Goal: Information Seeking & Learning: Learn about a topic

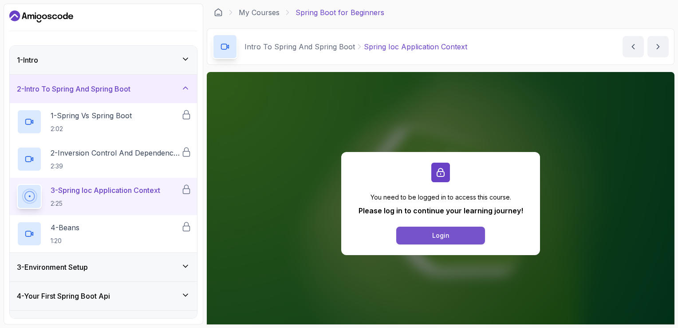
click at [427, 232] on button "Login" at bounding box center [440, 235] width 89 height 18
click at [182, 56] on icon at bounding box center [185, 59] width 9 height 9
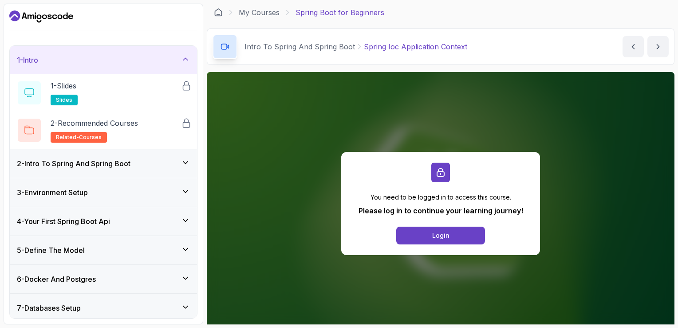
click at [34, 20] on icon "Dashboard" at bounding box center [41, 16] width 64 height 14
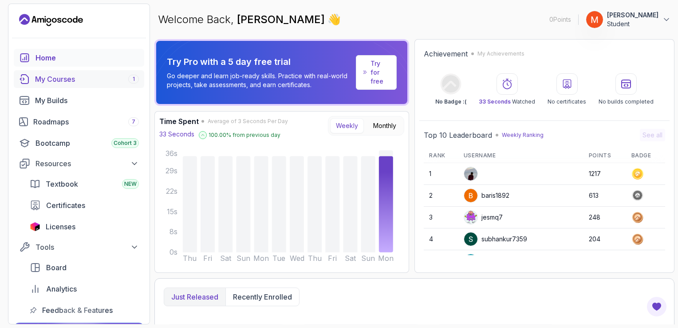
click at [97, 79] on div "My Courses 1" at bounding box center [87, 79] width 104 height 11
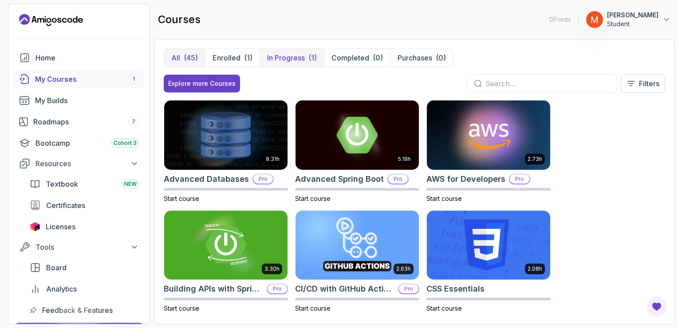
click at [283, 62] on p "In Progress" at bounding box center [286, 57] width 38 height 11
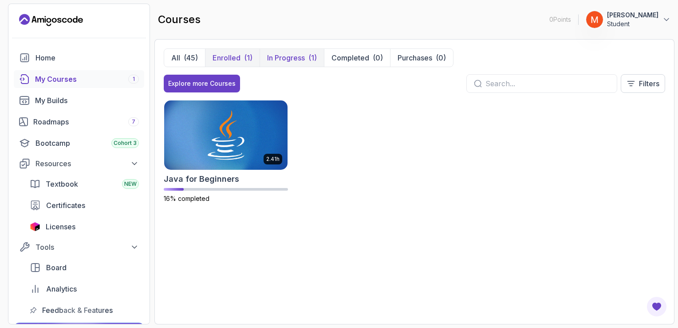
click at [236, 63] on button "Enrolled (1)" at bounding box center [232, 58] width 55 height 18
click at [190, 58] on div "(45)" at bounding box center [191, 57] width 14 height 11
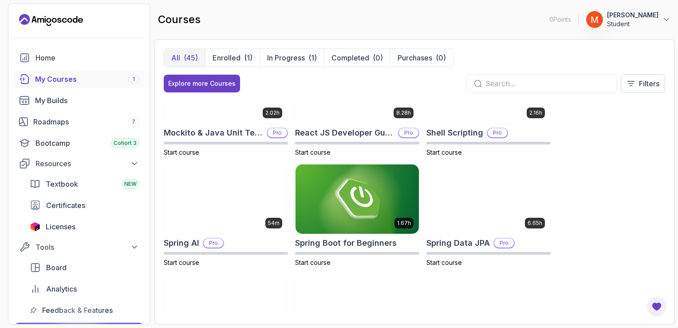
scroll to position [1255, 0]
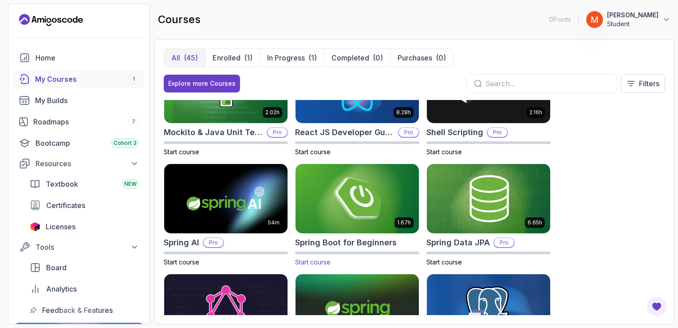
click at [353, 193] on img at bounding box center [358, 198] width 130 height 72
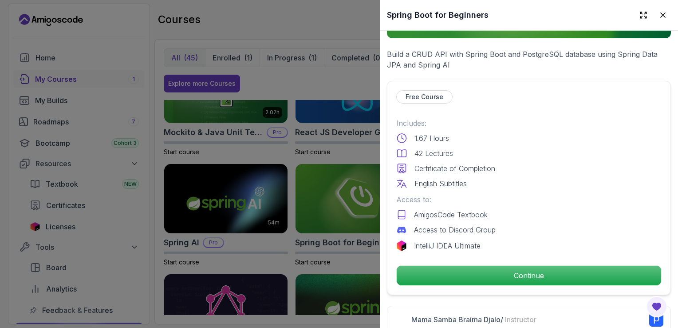
scroll to position [160, 0]
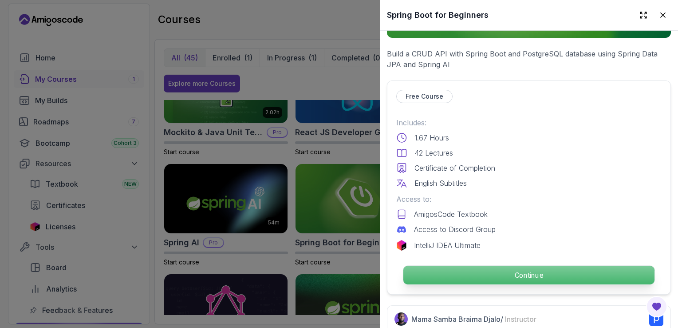
click at [490, 265] on p "Continue" at bounding box center [528, 274] width 251 height 19
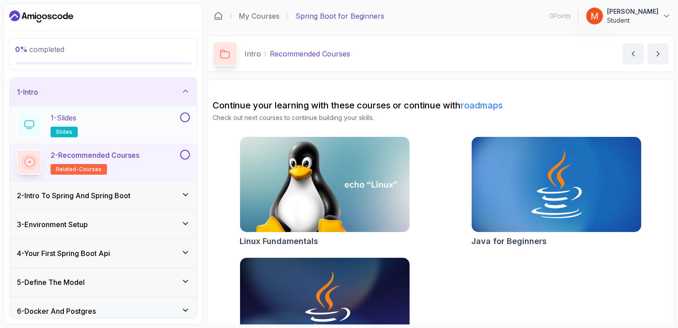
click at [186, 119] on button at bounding box center [185, 117] width 10 height 10
click at [187, 154] on button at bounding box center [185, 155] width 10 height 10
click at [162, 191] on div "2 - Intro To Spring And Spring Boot" at bounding box center [103, 195] width 173 height 11
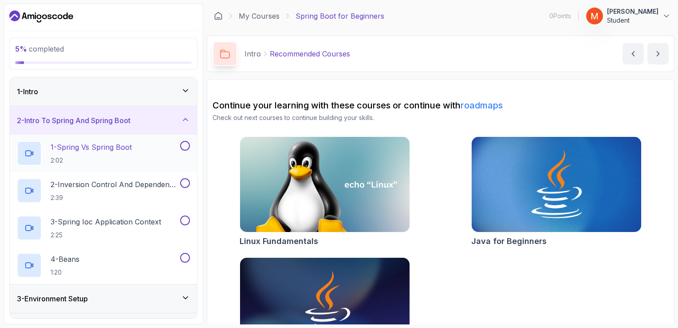
click at [186, 145] on button at bounding box center [185, 146] width 10 height 10
click at [187, 181] on button at bounding box center [185, 183] width 10 height 10
click at [186, 221] on button at bounding box center [185, 220] width 10 height 10
click at [186, 257] on button at bounding box center [185, 258] width 10 height 10
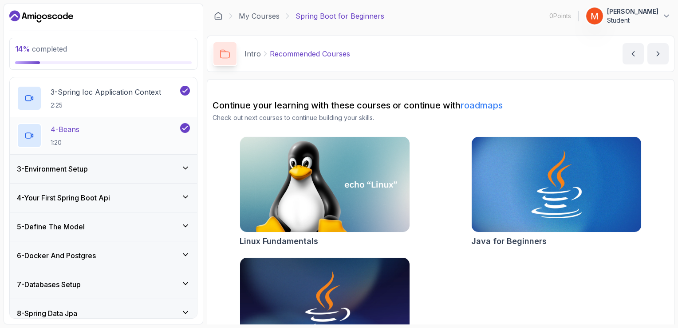
scroll to position [138, 0]
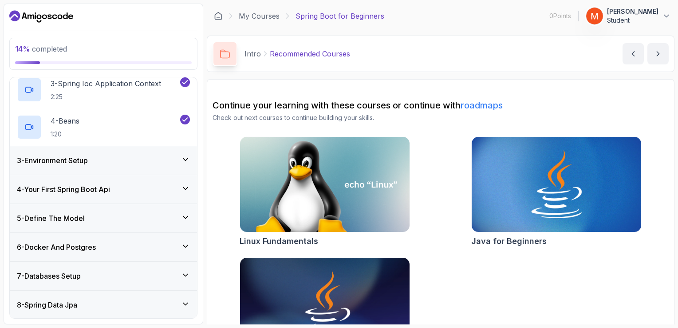
click at [179, 160] on div "3 - Environment Setup" at bounding box center [103, 160] width 173 height 11
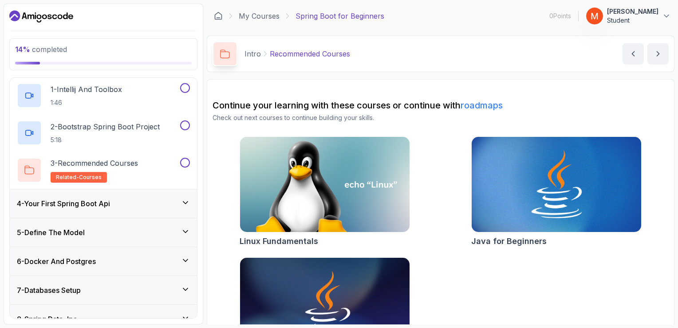
scroll to position [87, 0]
click at [186, 159] on button at bounding box center [185, 163] width 10 height 10
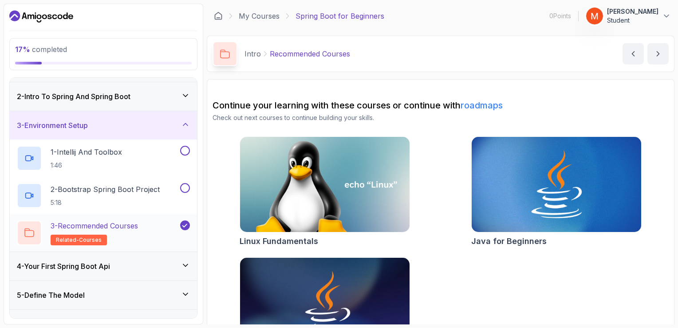
scroll to position [0, 0]
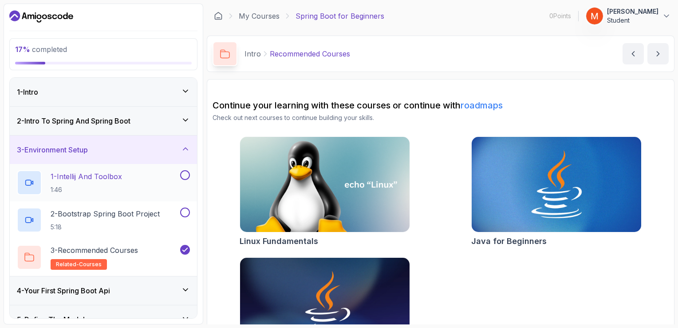
click at [187, 173] on button at bounding box center [185, 175] width 10 height 10
click at [186, 213] on button at bounding box center [185, 212] width 10 height 10
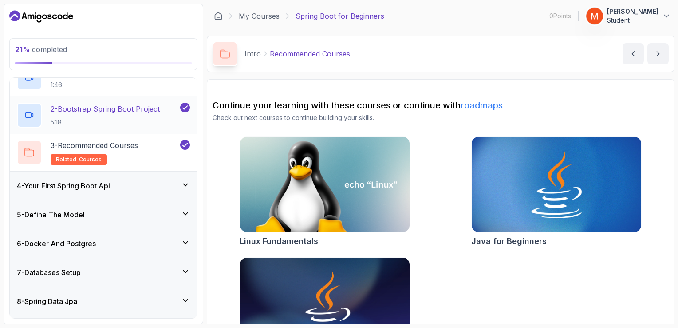
scroll to position [107, 0]
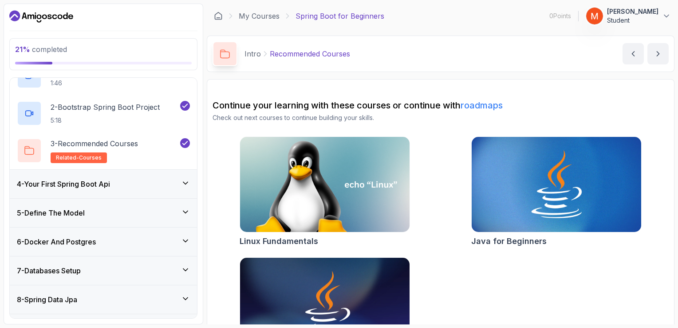
click at [182, 186] on icon at bounding box center [185, 182] width 9 height 9
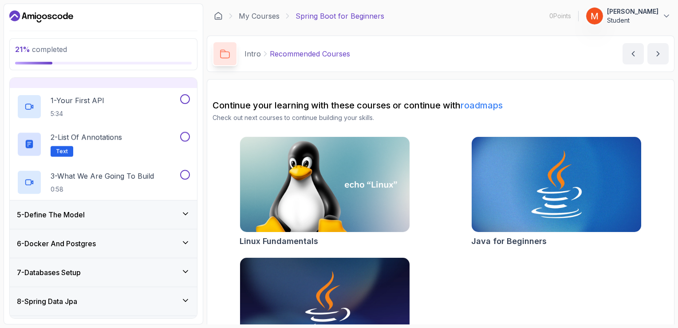
scroll to position [103, 0]
click at [186, 100] on button at bounding box center [185, 100] width 10 height 10
click at [183, 135] on button at bounding box center [185, 138] width 10 height 10
click at [186, 177] on button at bounding box center [185, 175] width 10 height 10
click at [186, 211] on icon at bounding box center [185, 214] width 9 height 9
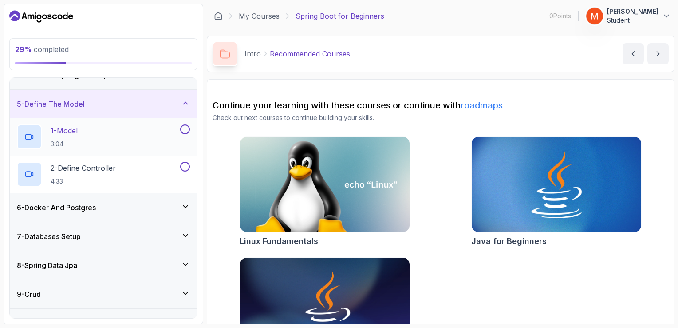
click at [184, 127] on button at bounding box center [185, 129] width 10 height 10
click at [182, 166] on button at bounding box center [185, 167] width 10 height 10
click at [186, 209] on icon at bounding box center [185, 206] width 9 height 9
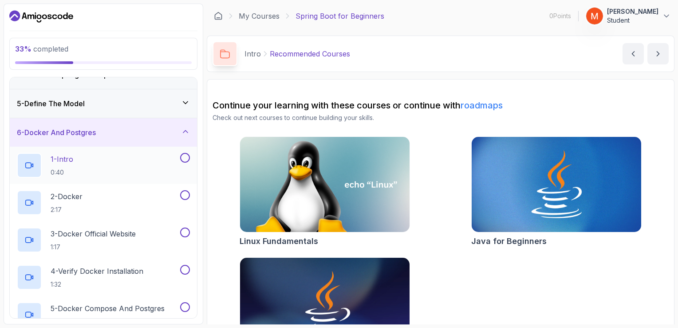
click at [186, 155] on button at bounding box center [185, 158] width 10 height 10
click at [186, 194] on button at bounding box center [185, 195] width 10 height 10
click at [186, 229] on button at bounding box center [185, 232] width 10 height 10
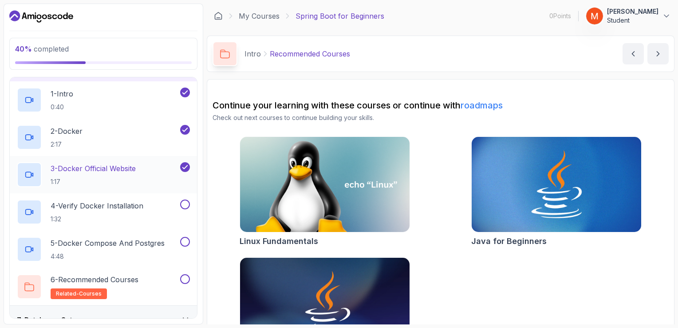
scroll to position [169, 0]
click at [184, 203] on button at bounding box center [185, 204] width 10 height 10
click at [184, 244] on button at bounding box center [185, 242] width 10 height 10
click at [184, 280] on button at bounding box center [185, 279] width 10 height 10
click at [156, 283] on div "6 - Recommended Courses related-courses" at bounding box center [98, 286] width 162 height 25
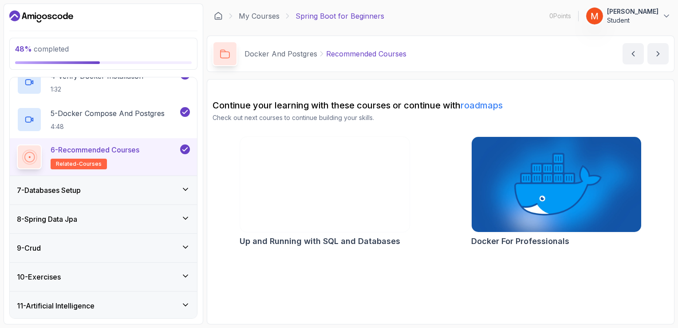
scroll to position [298, 0]
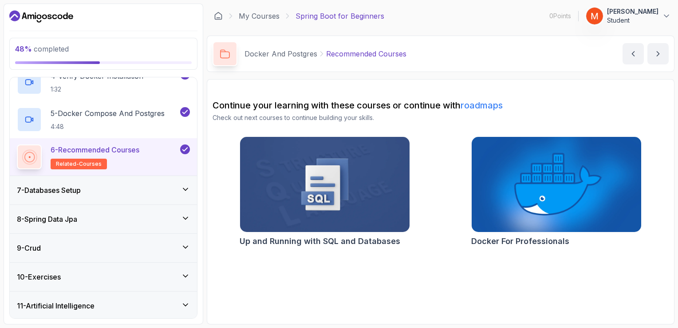
click at [192, 195] on div "7 - Databases Setup" at bounding box center [103, 190] width 187 height 28
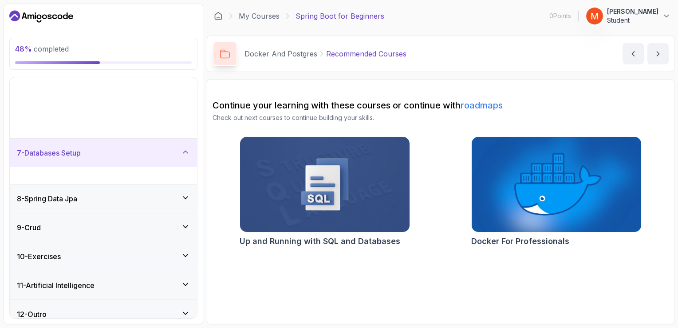
scroll to position [103, 0]
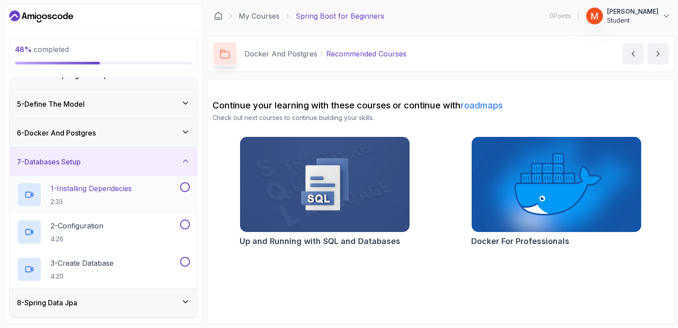
click at [184, 188] on button at bounding box center [185, 187] width 10 height 10
click at [185, 225] on button at bounding box center [185, 224] width 10 height 10
click at [185, 260] on button at bounding box center [185, 262] width 10 height 10
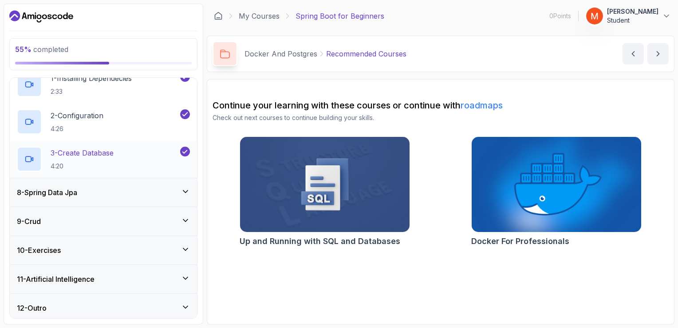
scroll to position [215, 0]
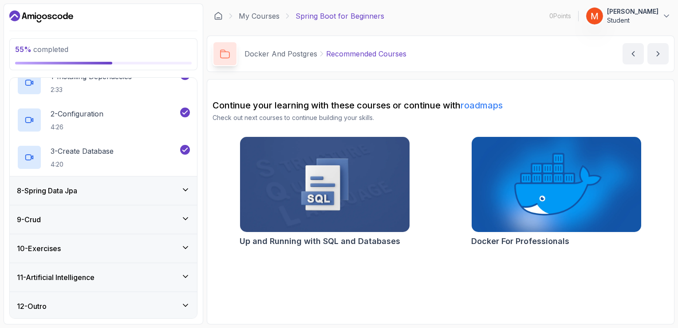
click at [185, 185] on icon at bounding box center [185, 189] width 9 height 9
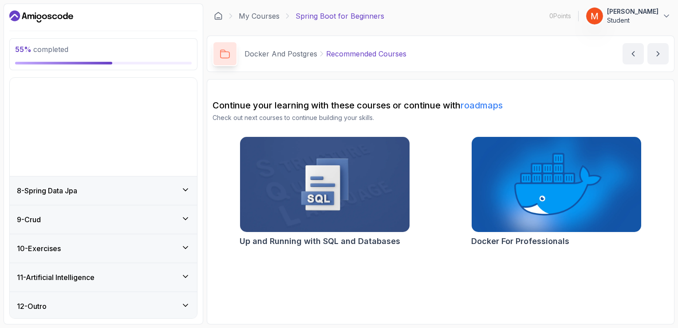
scroll to position [103, 0]
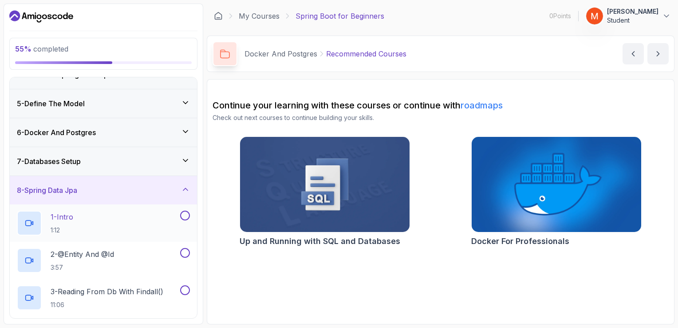
click at [188, 216] on button at bounding box center [185, 215] width 10 height 10
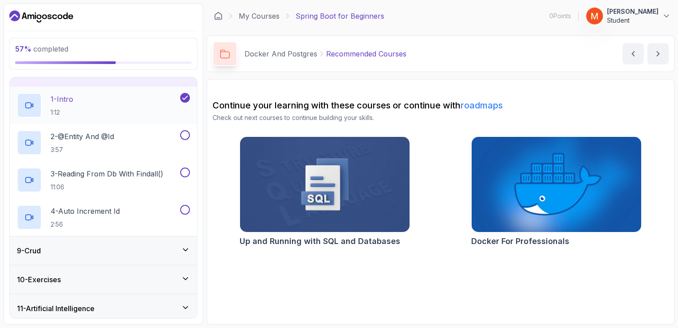
scroll to position [230, 0]
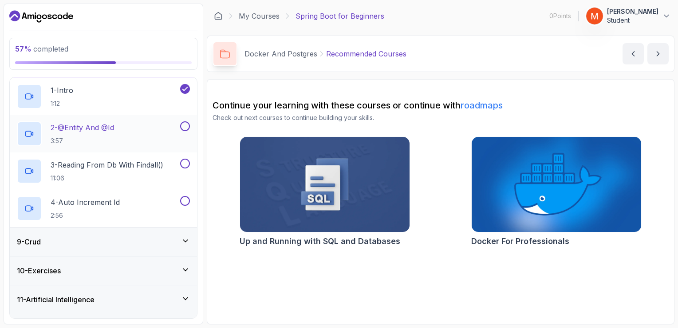
click at [184, 123] on button at bounding box center [185, 126] width 10 height 10
click at [185, 162] on button at bounding box center [185, 163] width 10 height 10
click at [186, 201] on button at bounding box center [185, 201] width 10 height 10
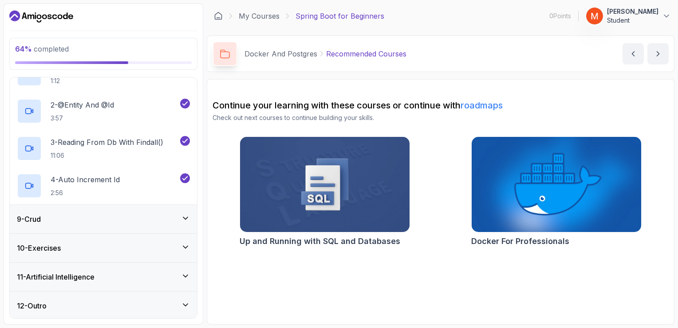
click at [185, 215] on icon at bounding box center [185, 218] width 9 height 9
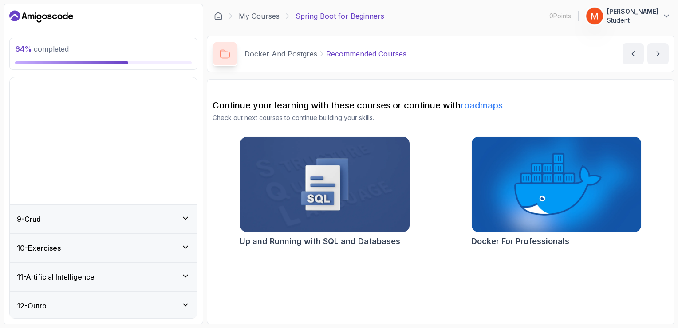
scroll to position [103, 0]
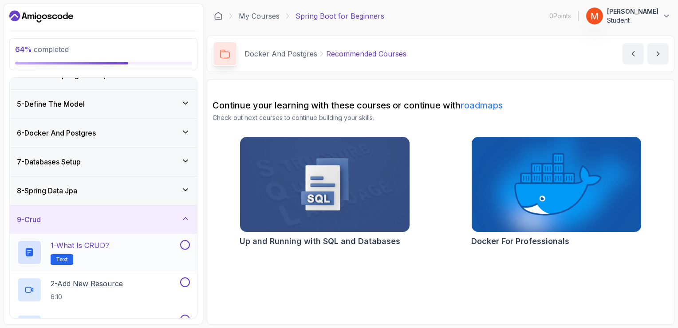
click at [182, 242] on button at bounding box center [185, 245] width 10 height 10
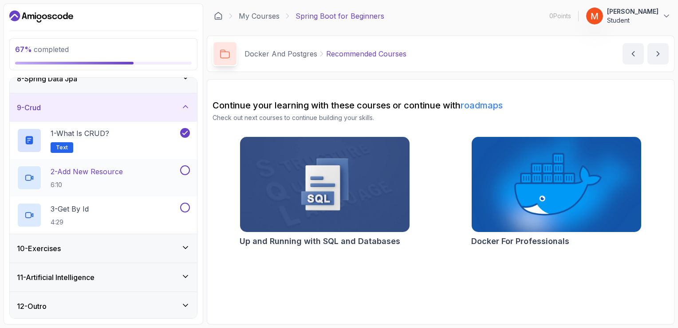
click at [186, 168] on button at bounding box center [185, 170] width 10 height 10
click at [189, 210] on div at bounding box center [184, 207] width 12 height 10
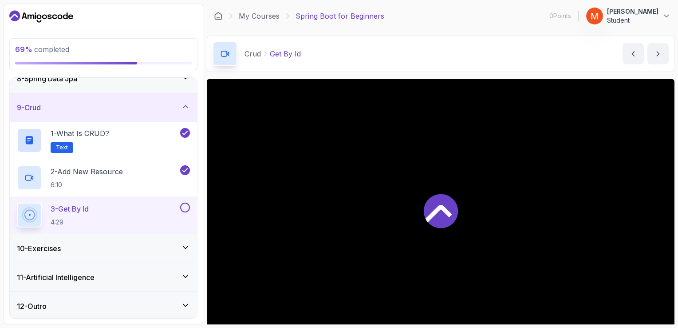
click at [187, 207] on button at bounding box center [185, 207] width 10 height 10
click at [185, 255] on div "10 - Exercises" at bounding box center [103, 248] width 187 height 28
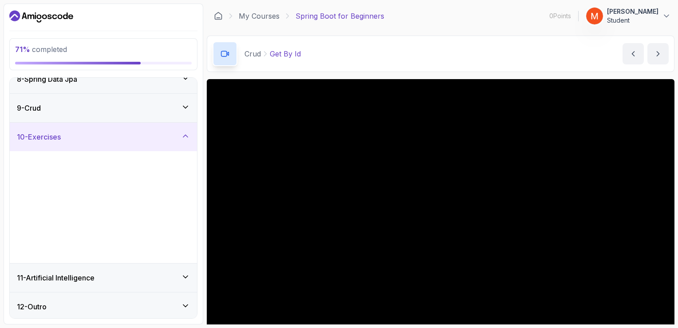
scroll to position [215, 0]
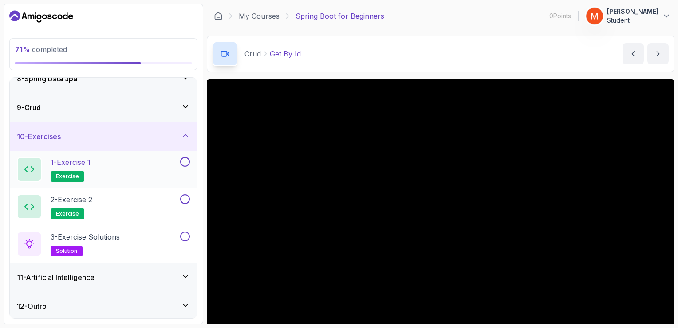
click at [185, 159] on button at bounding box center [185, 162] width 10 height 10
click at [186, 198] on button at bounding box center [185, 199] width 10 height 10
click at [185, 235] on button at bounding box center [185, 236] width 10 height 10
click at [183, 274] on icon at bounding box center [185, 276] width 9 height 9
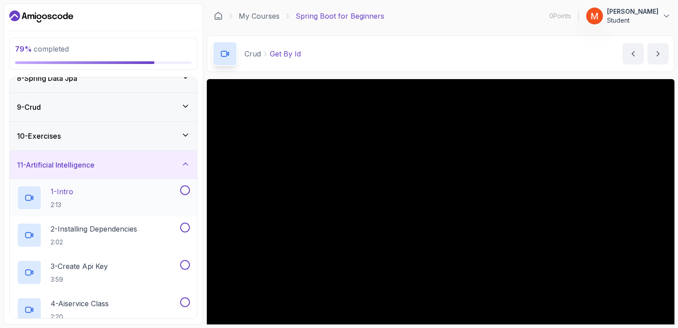
click at [184, 191] on button at bounding box center [185, 190] width 10 height 10
click at [185, 224] on button at bounding box center [185, 227] width 10 height 10
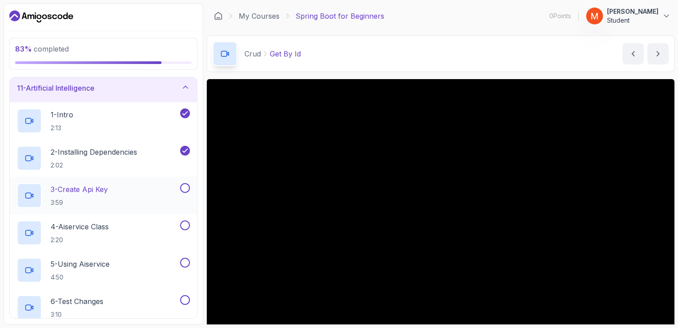
scroll to position [305, 0]
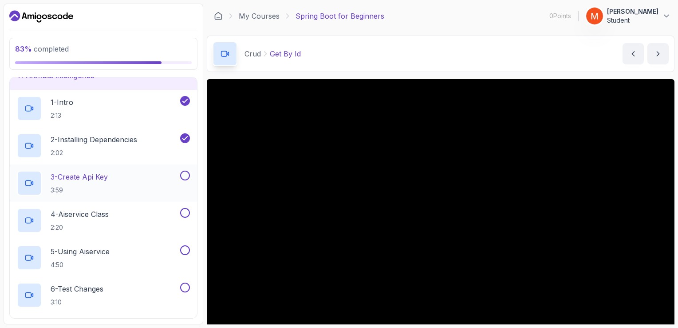
click at [185, 176] on button at bounding box center [185, 175] width 10 height 10
click at [185, 209] on button at bounding box center [185, 213] width 10 height 10
click at [188, 249] on button at bounding box center [185, 250] width 10 height 10
click at [186, 282] on button at bounding box center [185, 287] width 10 height 10
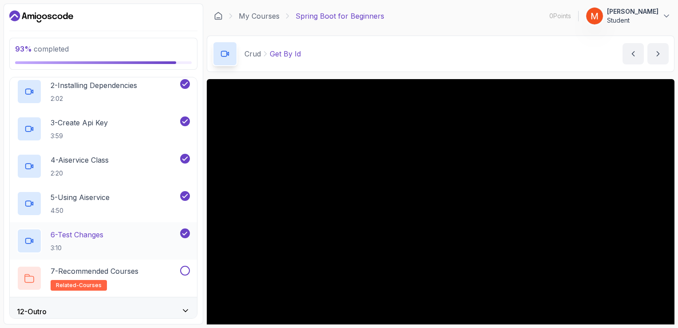
scroll to position [364, 0]
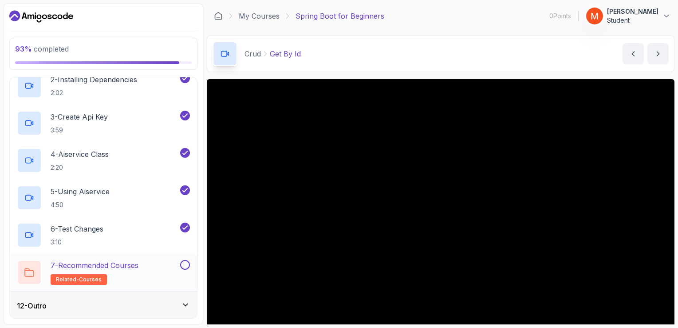
click at [185, 261] on button at bounding box center [185, 265] width 10 height 10
click at [186, 306] on icon at bounding box center [185, 304] width 9 height 9
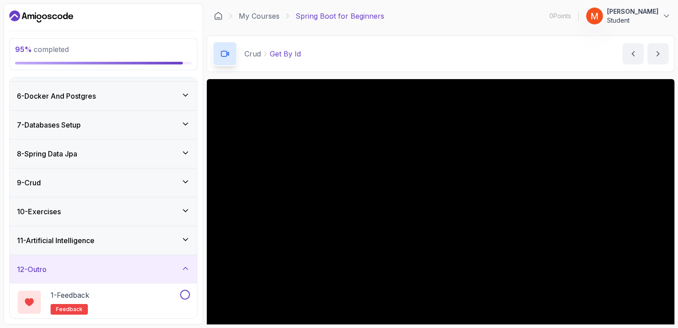
scroll to position [178, 0]
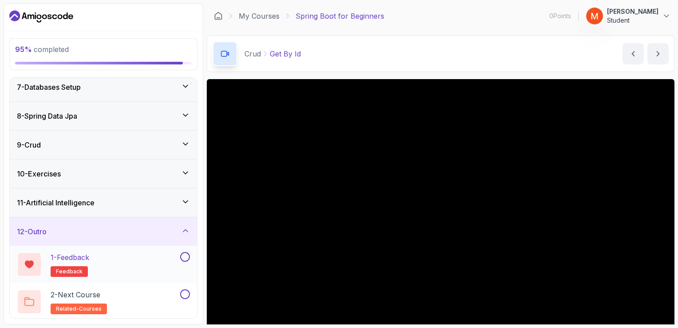
click at [186, 255] on button at bounding box center [185, 257] width 10 height 10
click at [186, 292] on button at bounding box center [185, 294] width 10 height 10
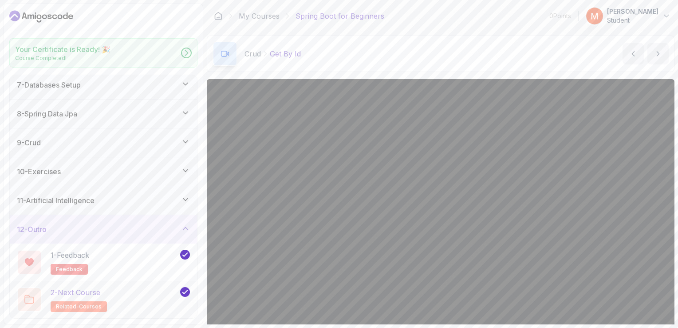
scroll to position [176, 0]
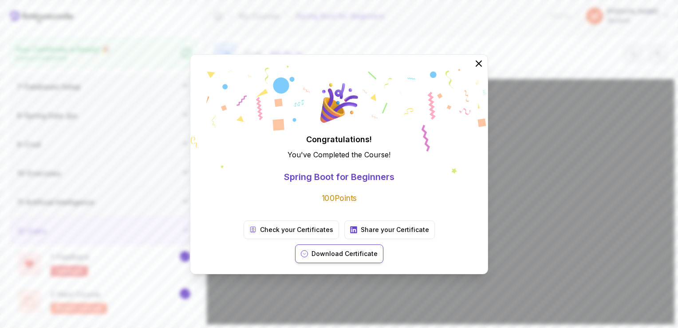
click at [378, 249] on p "Download Certificate" at bounding box center [345, 253] width 66 height 9
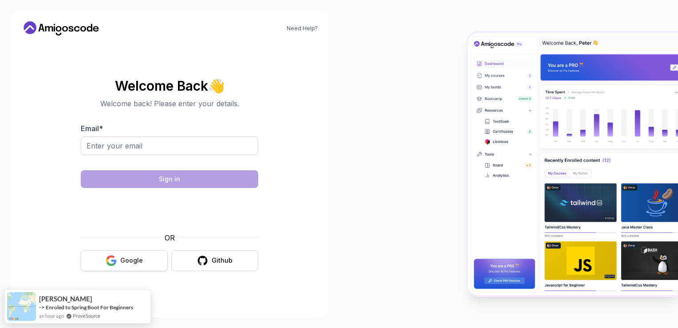
click at [144, 264] on button "Google" at bounding box center [124, 260] width 87 height 21
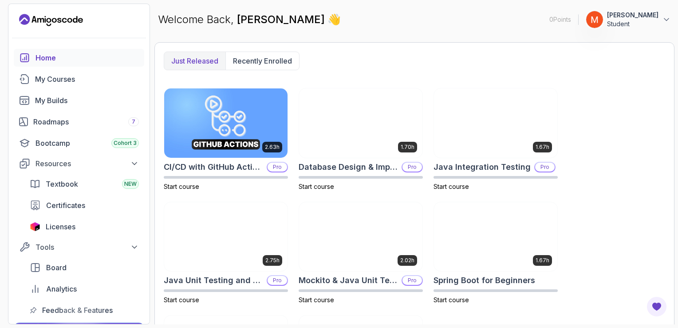
scroll to position [329, 0]
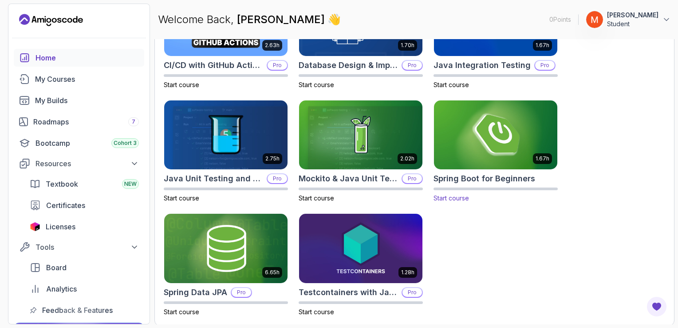
click at [472, 168] on div "1.67h" at bounding box center [496, 135] width 124 height 70
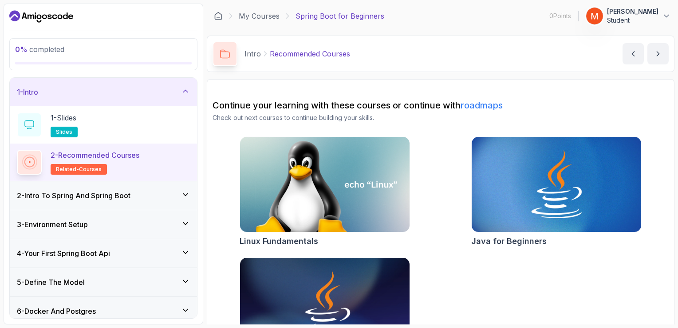
click at [178, 190] on div "2 - Intro To Spring And Spring Boot" at bounding box center [103, 195] width 173 height 11
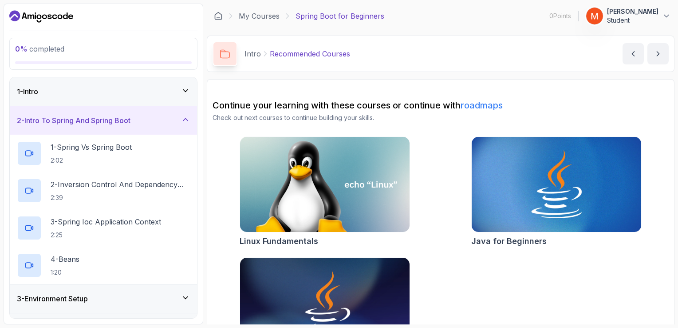
click at [64, 56] on div "0 % completed" at bounding box center [103, 54] width 177 height 20
click at [24, 47] on span "0 %" at bounding box center [21, 48] width 12 height 9
click at [45, 81] on div "1 - Intro" at bounding box center [103, 91] width 187 height 28
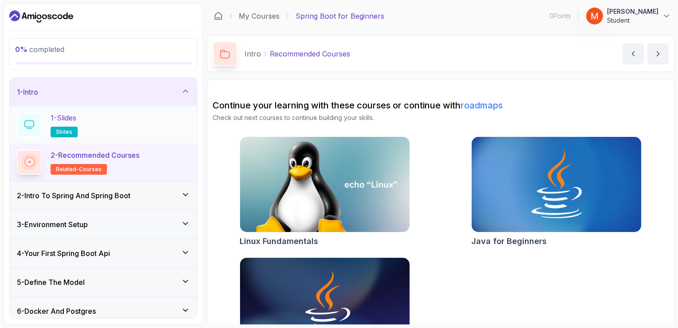
click at [24, 126] on icon at bounding box center [29, 124] width 10 height 9
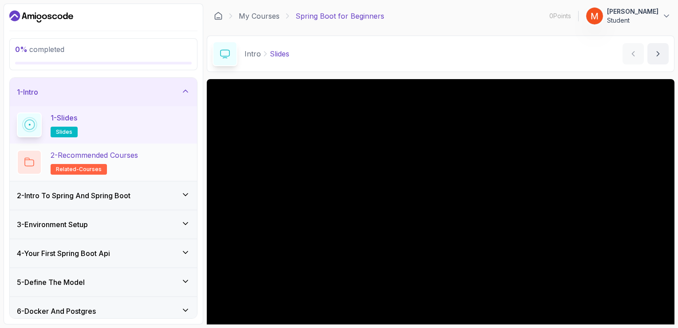
click at [114, 174] on div "2 - Recommended Courses related-courses" at bounding box center [103, 161] width 187 height 37
click at [130, 156] on p "2 - Recommended Courses" at bounding box center [94, 155] width 87 height 11
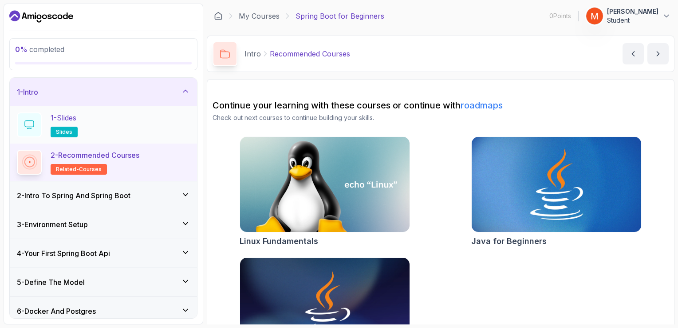
click at [517, 187] on img at bounding box center [556, 184] width 178 height 100
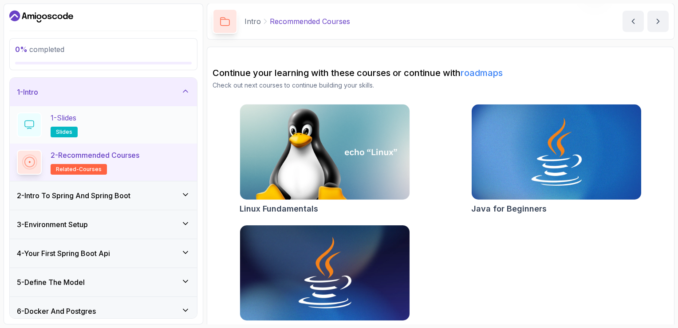
scroll to position [51, 0]
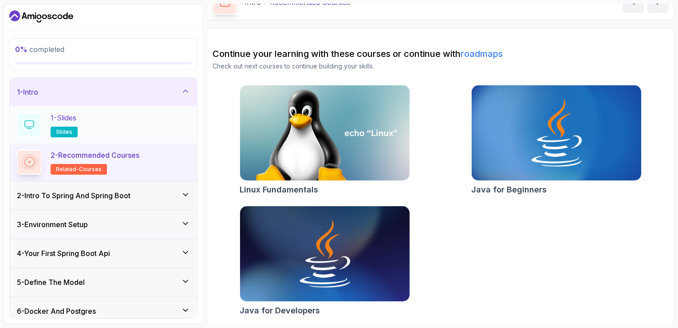
click at [182, 192] on icon at bounding box center [185, 194] width 9 height 9
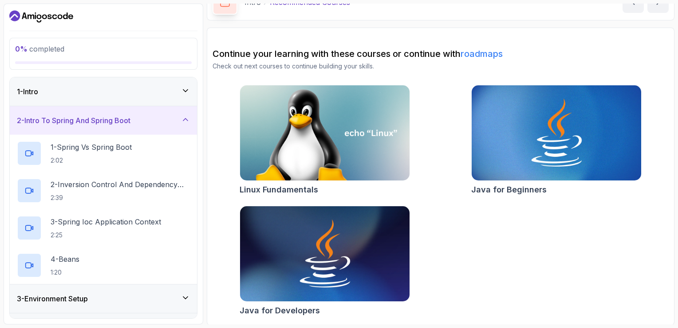
click at [179, 123] on div "2 - Intro To Spring And Spring Boot" at bounding box center [103, 120] width 173 height 11
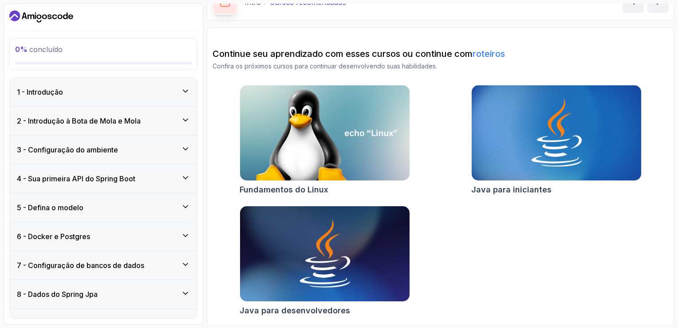
click at [497, 55] on link "roteiros" at bounding box center [489, 53] width 32 height 11
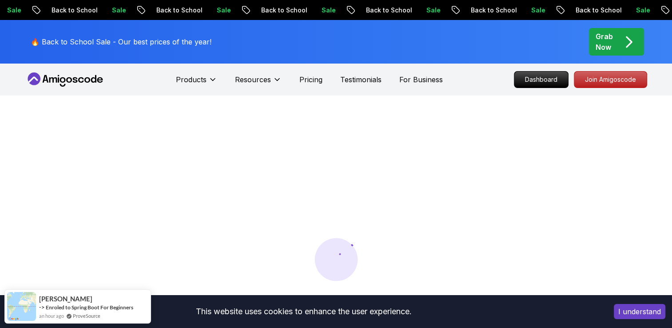
click at [630, 311] on button "I understand" at bounding box center [638, 311] width 51 height 15
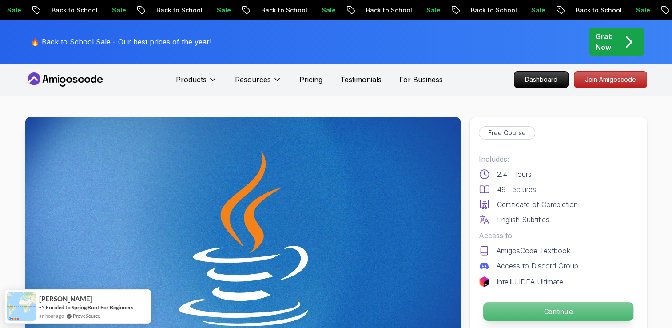
click at [530, 315] on p "Continue" at bounding box center [558, 311] width 150 height 19
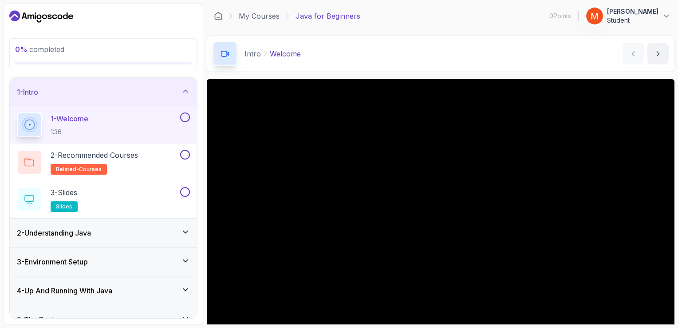
click at [189, 120] on div at bounding box center [184, 117] width 12 height 10
click at [185, 114] on button at bounding box center [185, 117] width 10 height 10
click at [188, 154] on button at bounding box center [185, 155] width 10 height 10
click at [185, 192] on button at bounding box center [185, 192] width 10 height 10
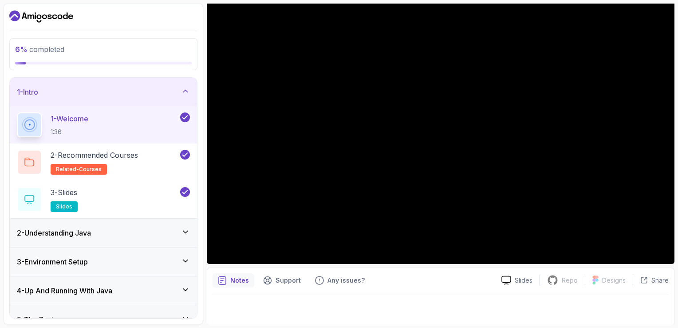
click at [181, 232] on div "2 - Understanding Java" at bounding box center [103, 232] width 173 height 11
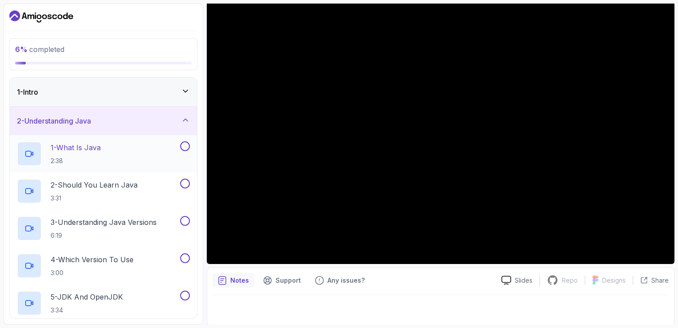
click at [186, 146] on button at bounding box center [185, 146] width 10 height 10
click at [183, 182] on button at bounding box center [185, 183] width 10 height 10
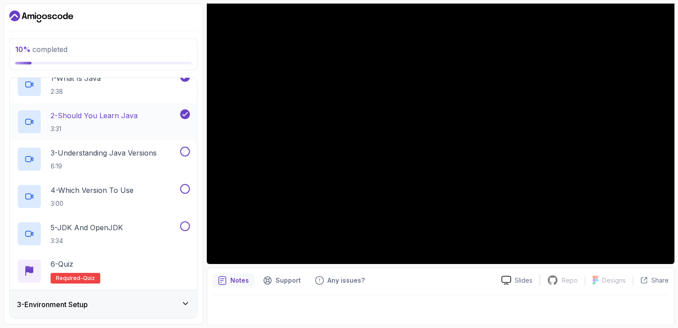
scroll to position [79, 0]
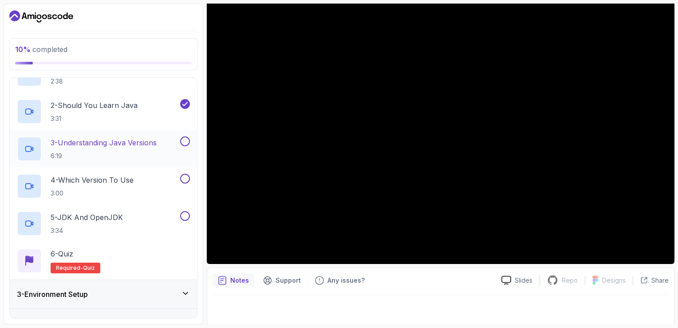
click at [183, 140] on button at bounding box center [185, 141] width 10 height 10
click at [186, 177] on button at bounding box center [185, 179] width 10 height 10
click at [186, 213] on button at bounding box center [185, 216] width 10 height 10
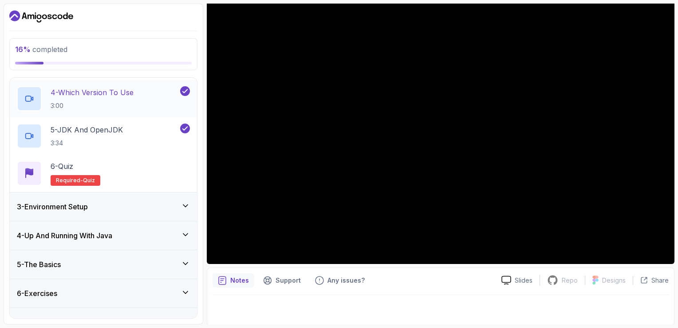
scroll to position [175, 0]
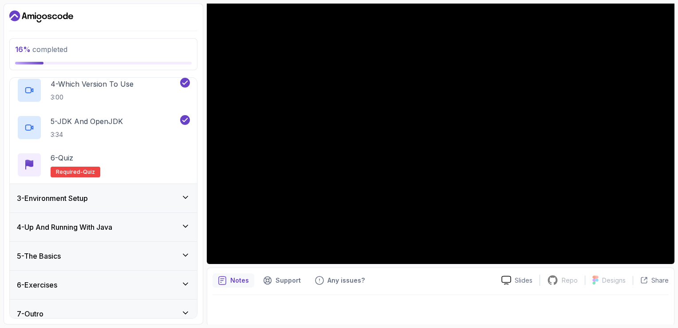
click at [176, 195] on div "3 - Environment Setup" at bounding box center [103, 198] width 173 height 11
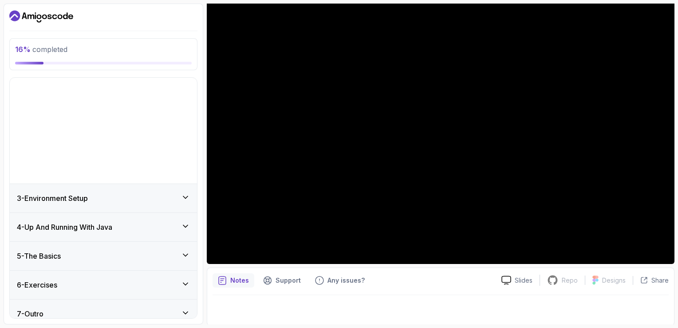
scroll to position [0, 0]
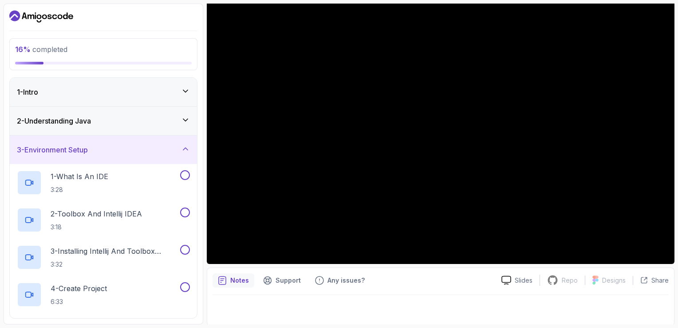
click at [180, 148] on div "3 - Environment Setup" at bounding box center [103, 149] width 173 height 11
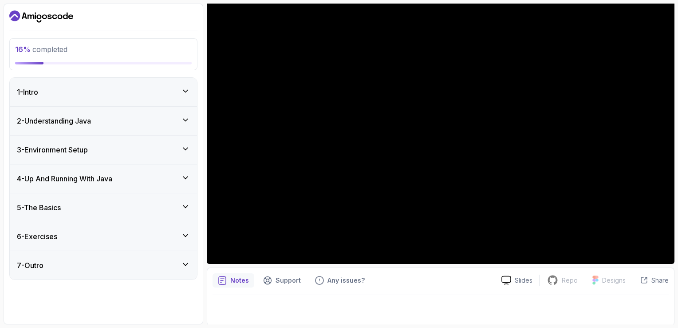
click at [173, 117] on div "2 - Understanding Java" at bounding box center [103, 120] width 173 height 11
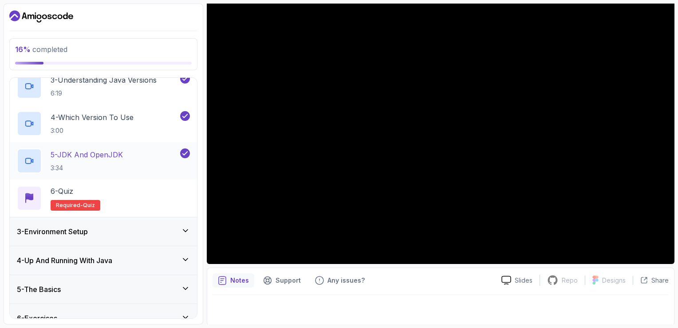
scroll to position [183, 0]
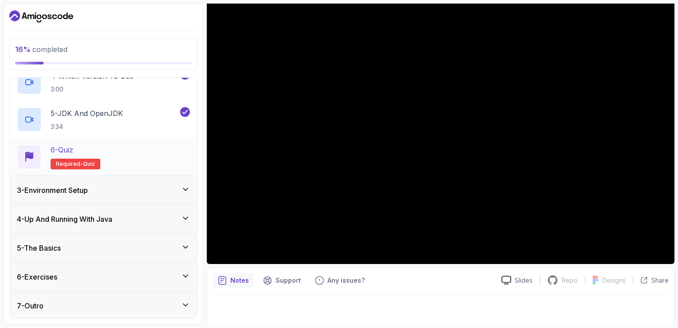
click at [117, 144] on div "6 - Quiz Required- quiz" at bounding box center [103, 156] width 173 height 25
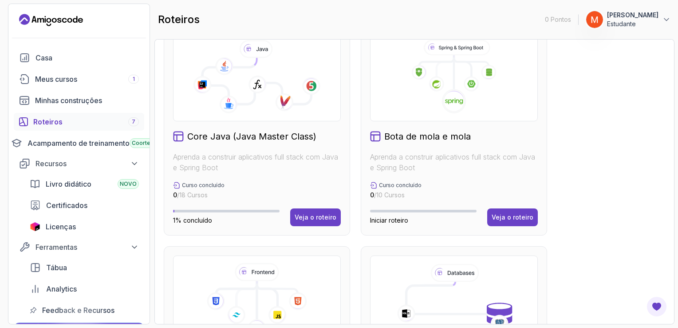
scroll to position [312, 0]
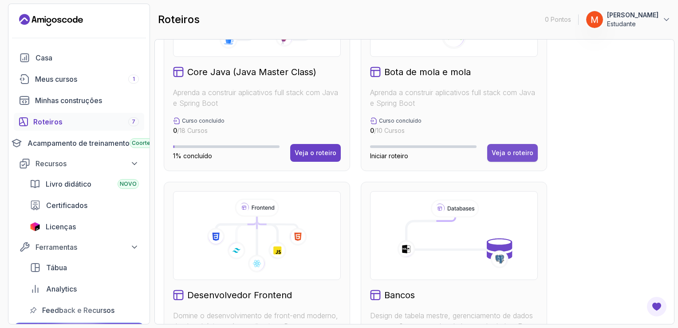
click at [522, 153] on div "Veja o roteiro" at bounding box center [513, 152] width 42 height 9
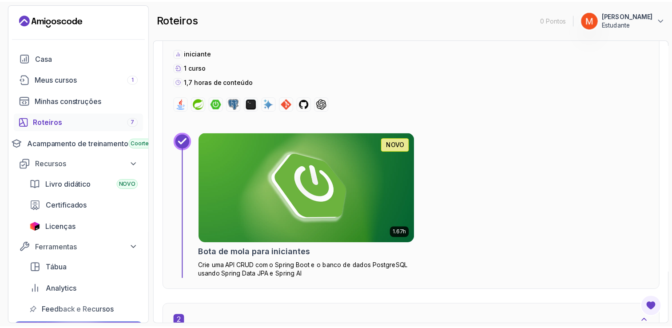
scroll to position [336, 0]
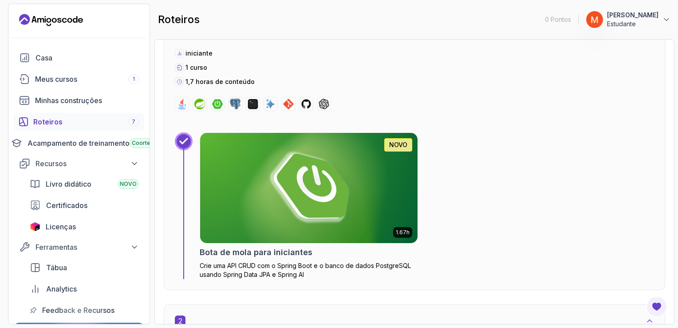
click at [377, 196] on img at bounding box center [309, 188] width 218 height 110
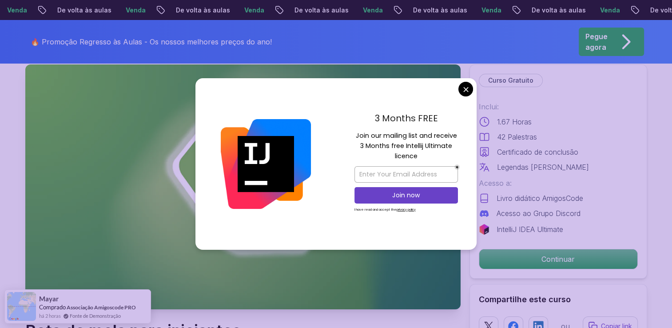
scroll to position [71, 0]
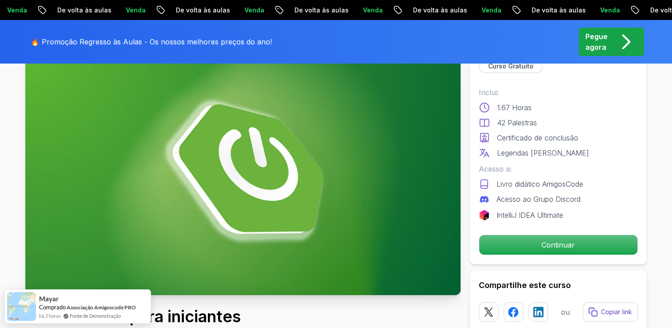
scroll to position [67, 0]
